Goal: Transaction & Acquisition: Download file/media

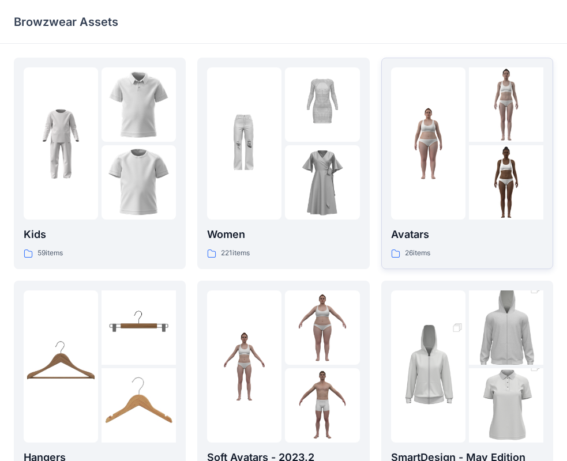
click at [443, 187] on div at bounding box center [428, 143] width 74 height 152
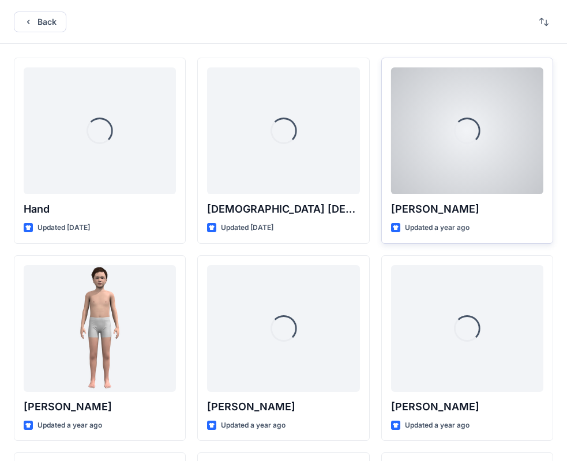
click at [439, 202] on p "[PERSON_NAME]" at bounding box center [467, 209] width 152 height 16
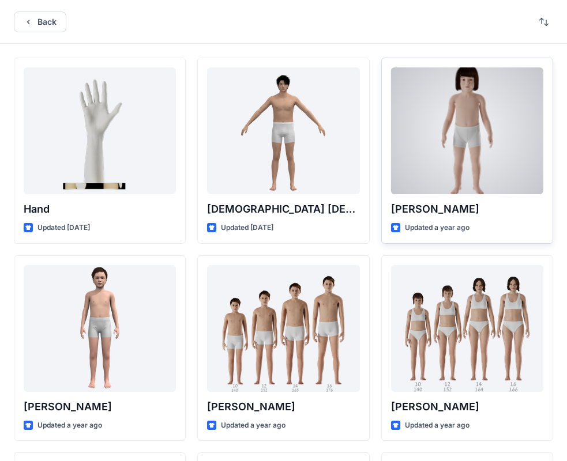
click at [453, 172] on div at bounding box center [467, 130] width 152 height 127
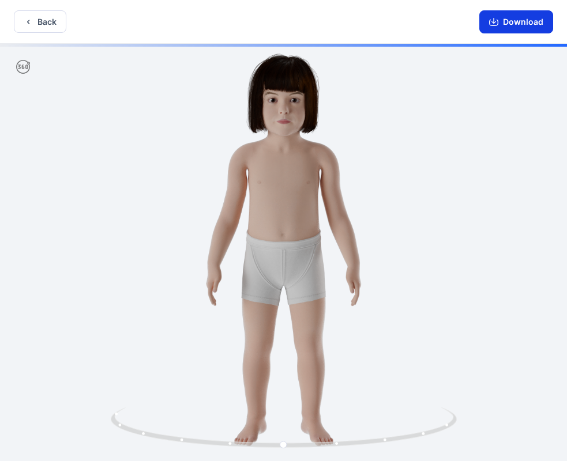
click at [511, 27] on button "Download" at bounding box center [516, 21] width 74 height 23
click at [25, 27] on button "Back" at bounding box center [40, 21] width 52 height 22
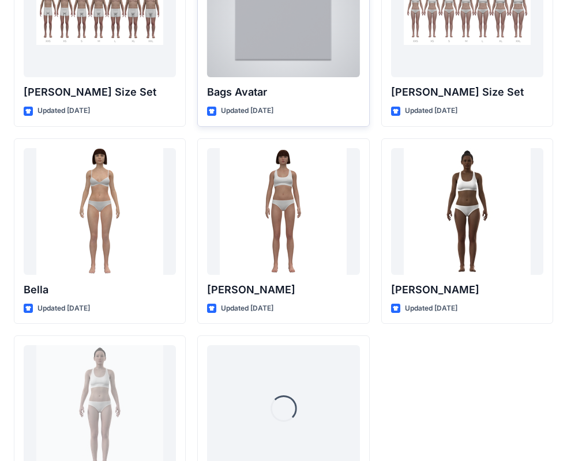
scroll to position [1376, 0]
